Goal: Information Seeking & Learning: Learn about a topic

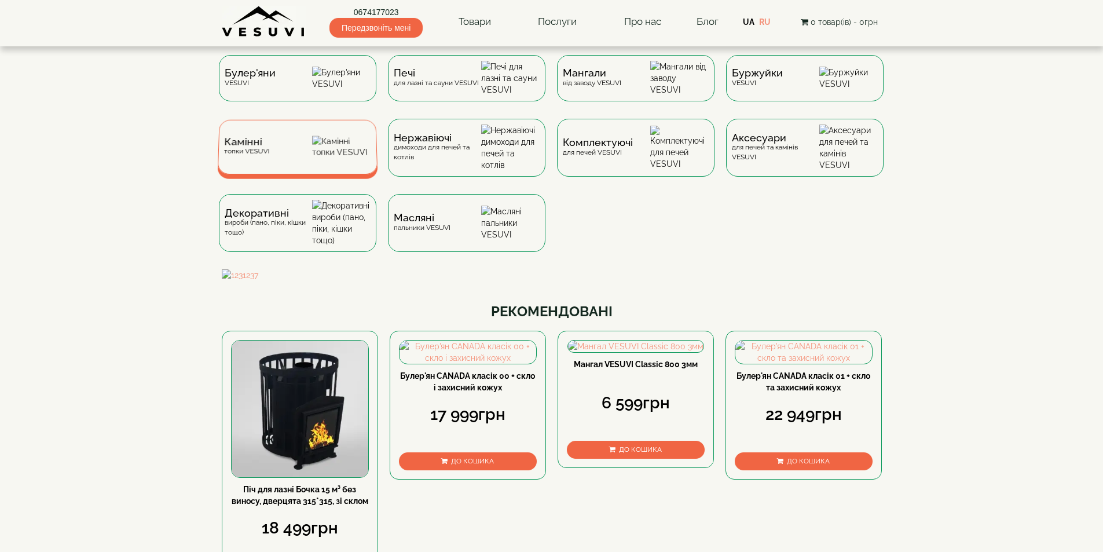
click at [287, 161] on div "Камінні топки VESUVI" at bounding box center [297, 147] width 160 height 54
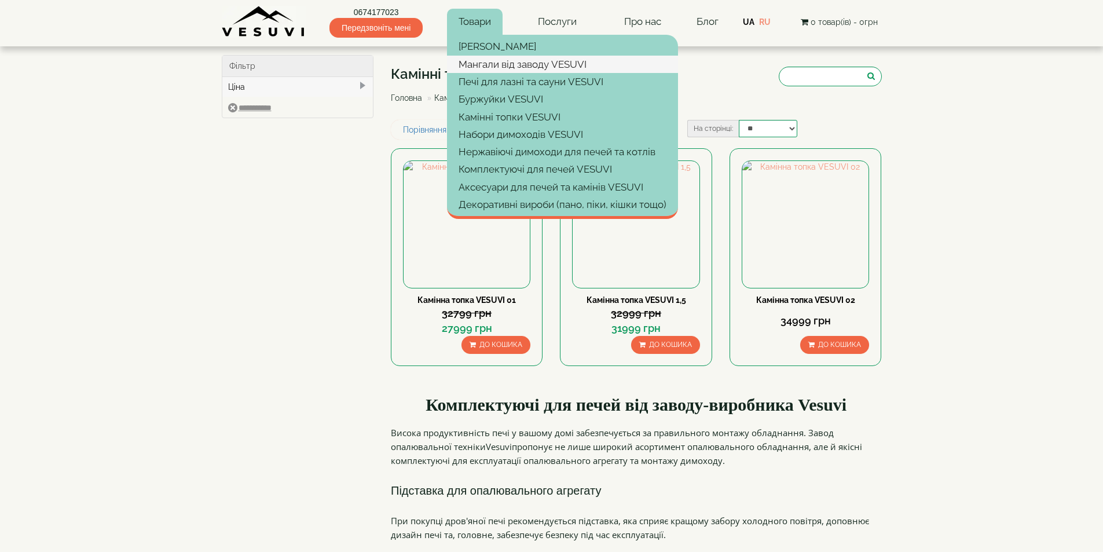
click at [506, 64] on link "Мангали від заводу VESUVI" at bounding box center [562, 64] width 231 height 17
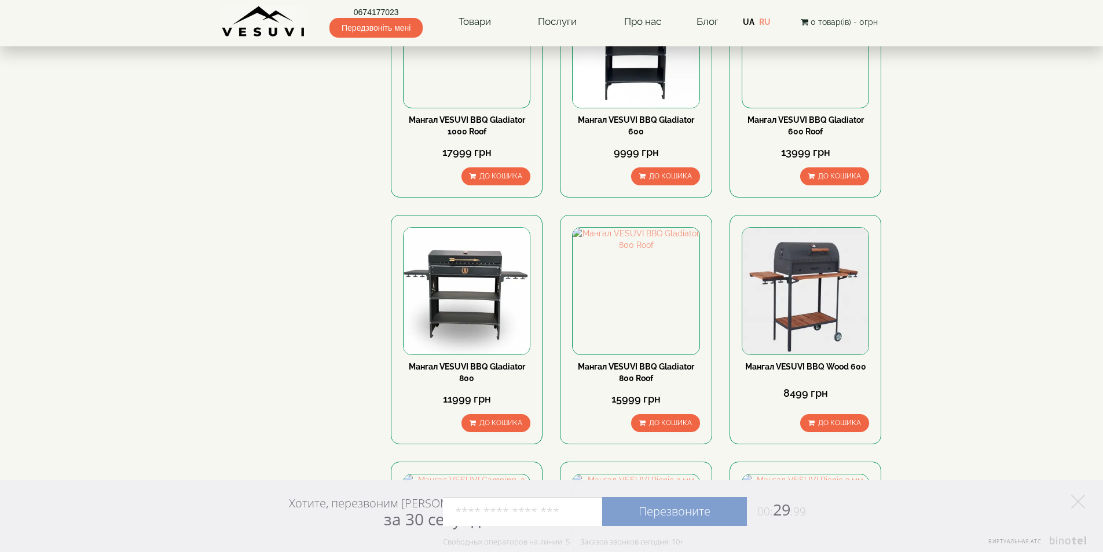
scroll to position [1443, 0]
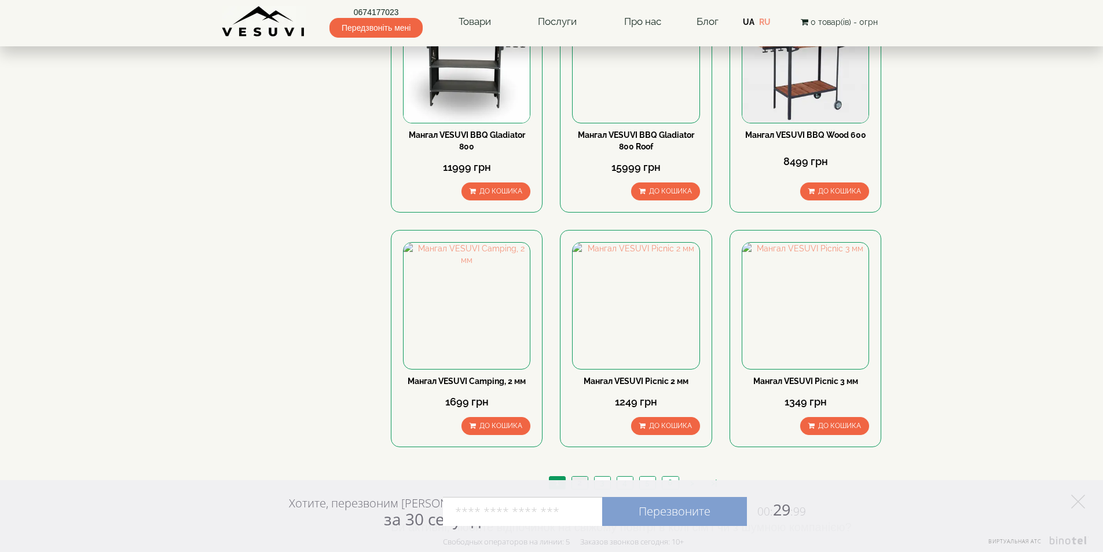
click at [581, 477] on link "2" at bounding box center [580, 483] width 16 height 12
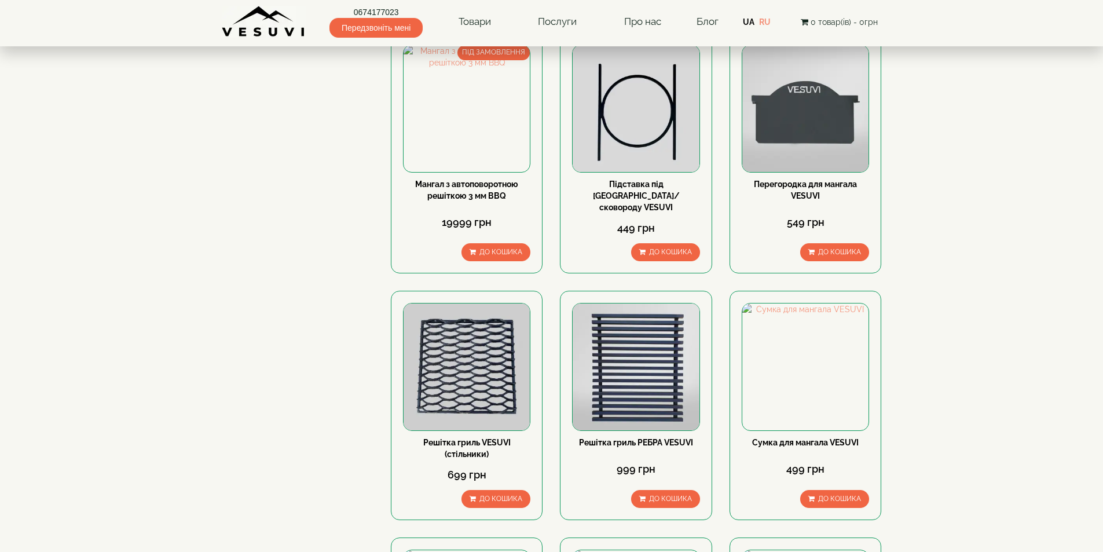
scroll to position [1332, 0]
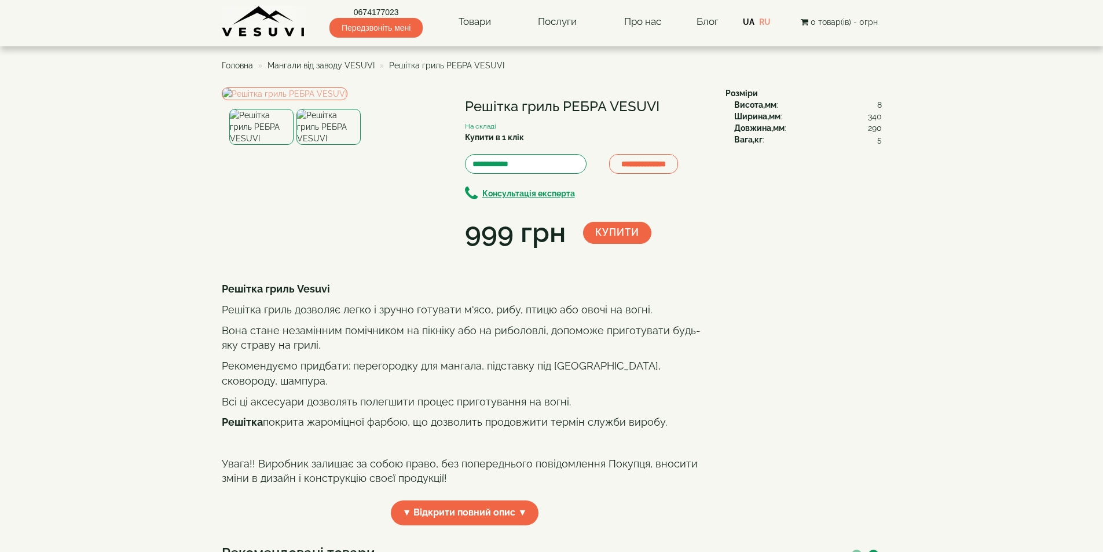
click at [315, 145] on img at bounding box center [329, 127] width 64 height 36
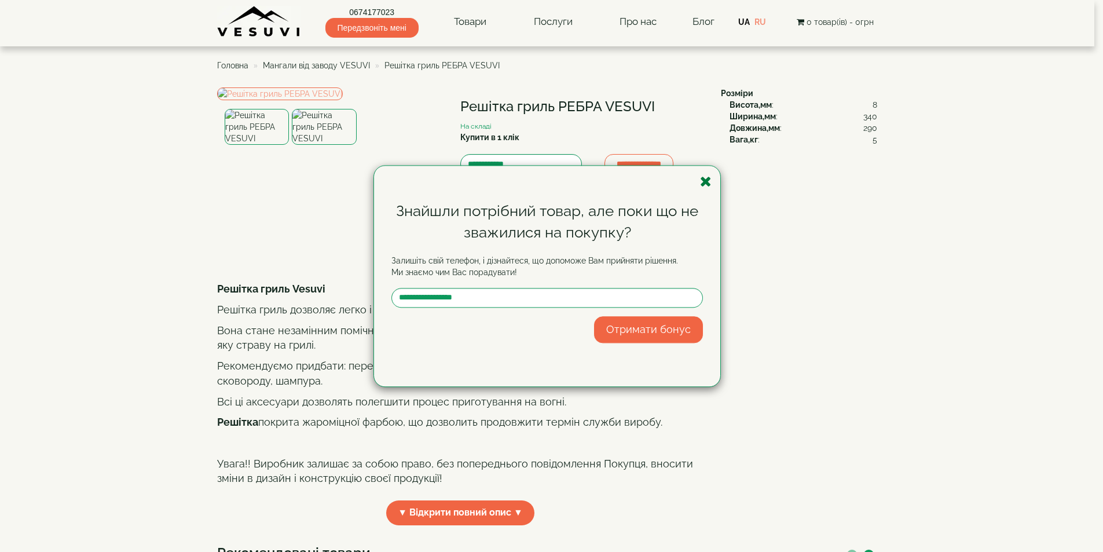
click at [702, 182] on icon "button" at bounding box center [706, 181] width 12 height 14
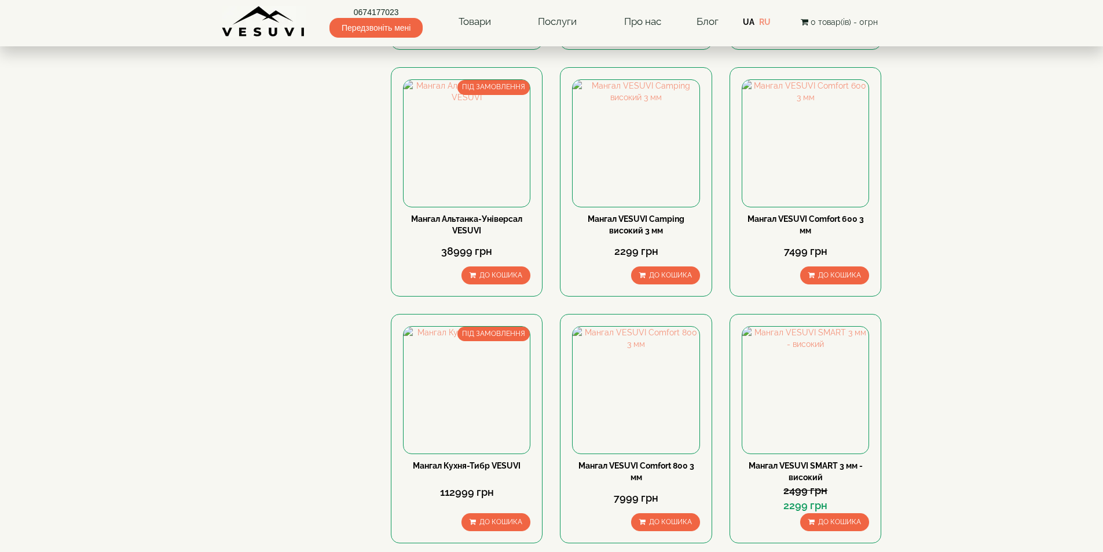
scroll to position [1274, 0]
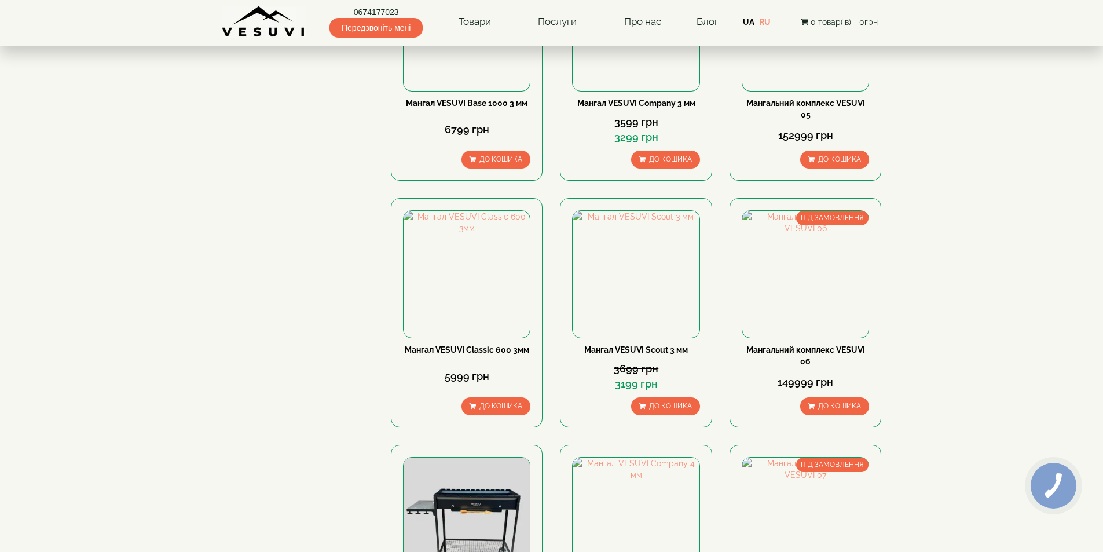
scroll to position [1274, 0]
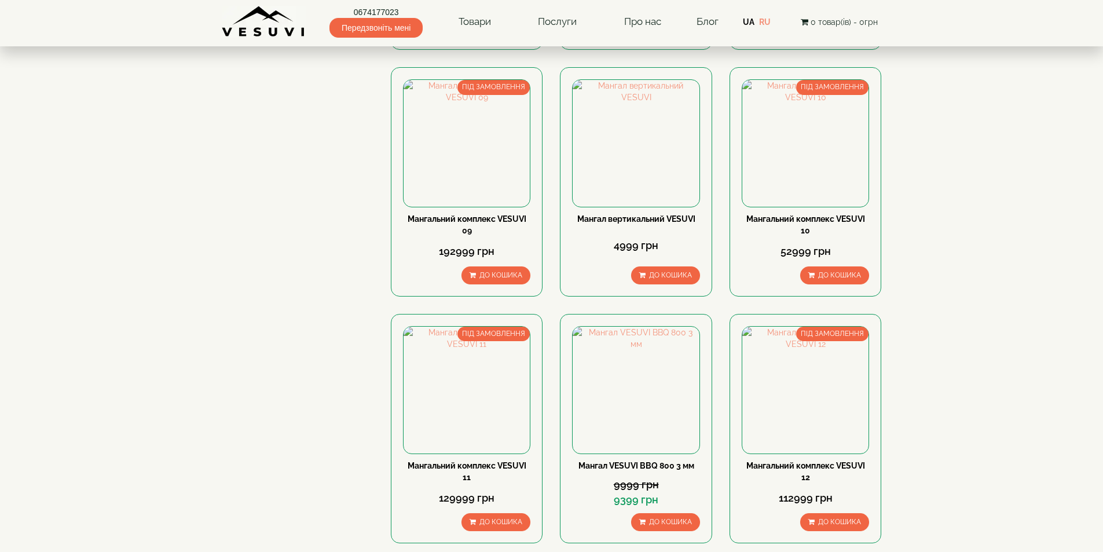
scroll to position [1332, 0]
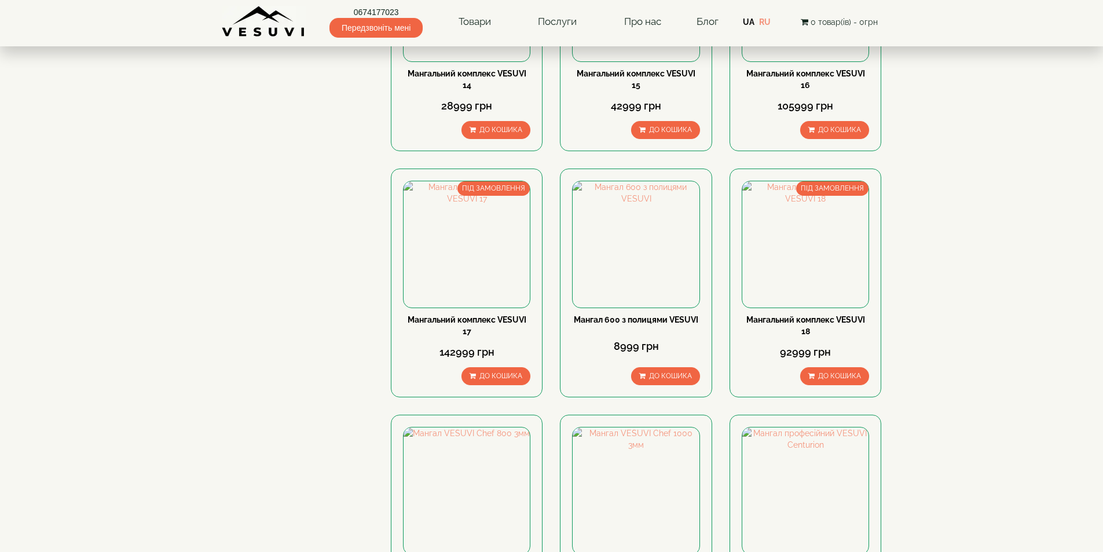
scroll to position [869, 0]
